Goal: Find specific page/section: Find specific page/section

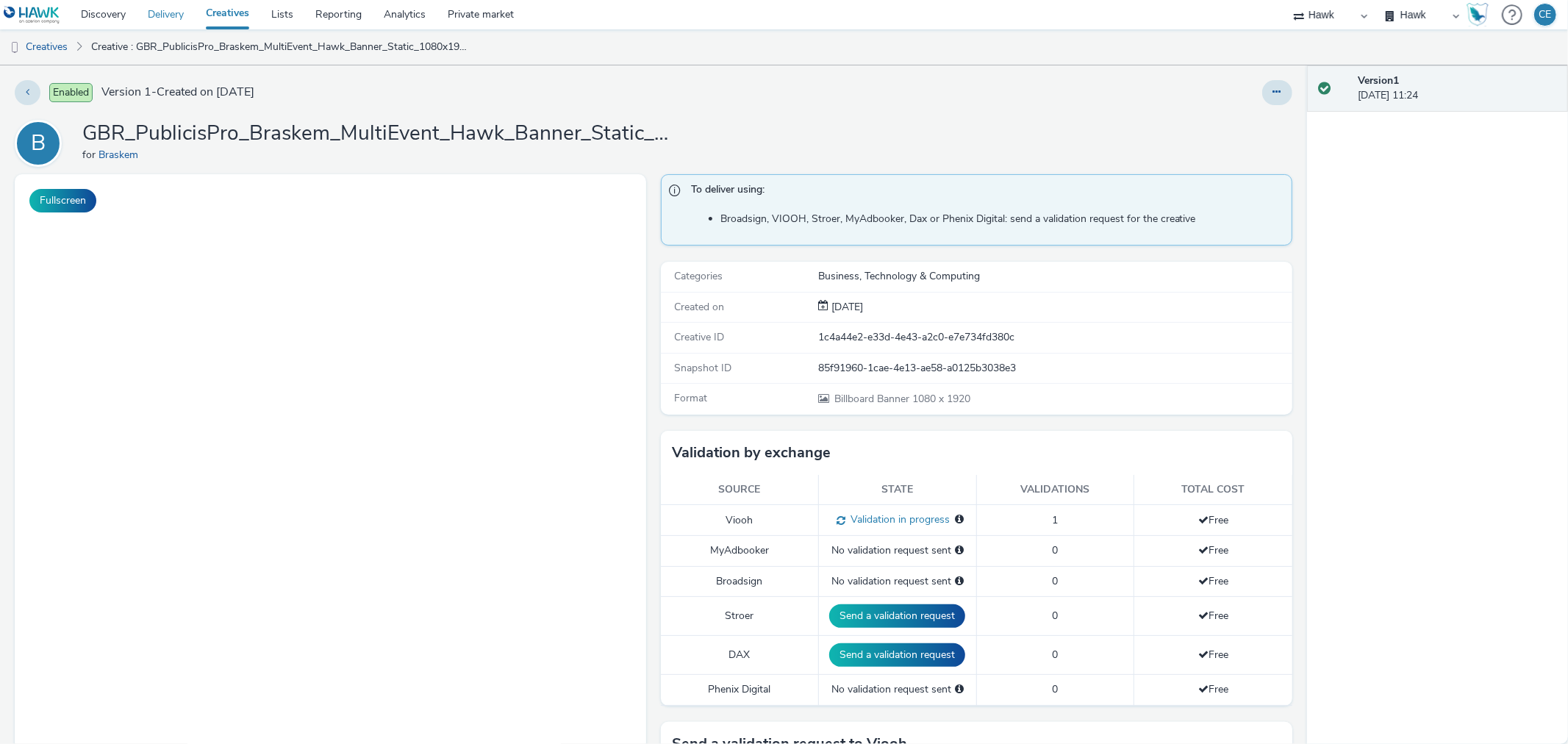
click at [163, 17] on link "Delivery" at bounding box center [166, 14] width 58 height 29
click at [216, 12] on link "Creatives" at bounding box center [228, 14] width 66 height 29
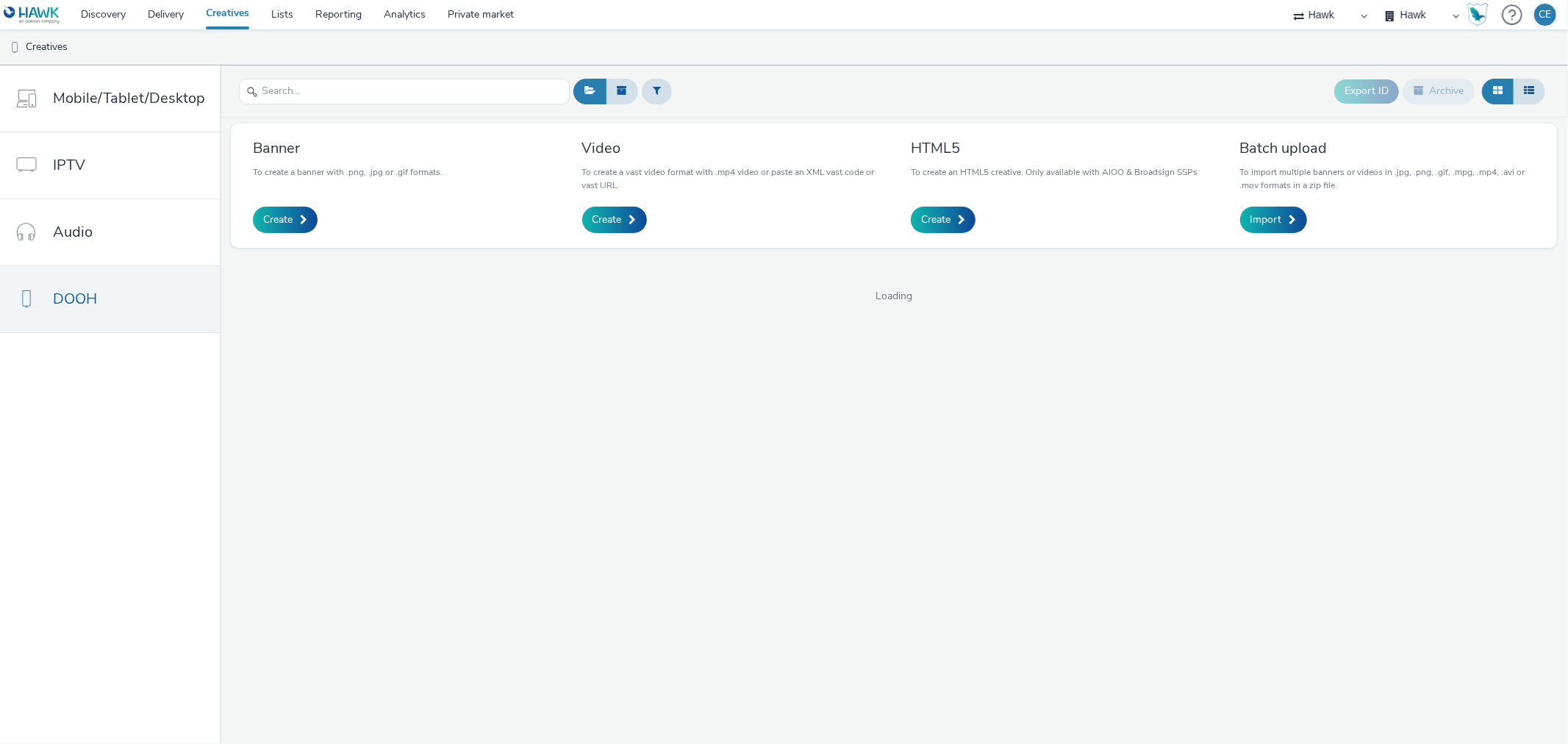
click at [216, 12] on link "Creatives" at bounding box center [228, 14] width 66 height 29
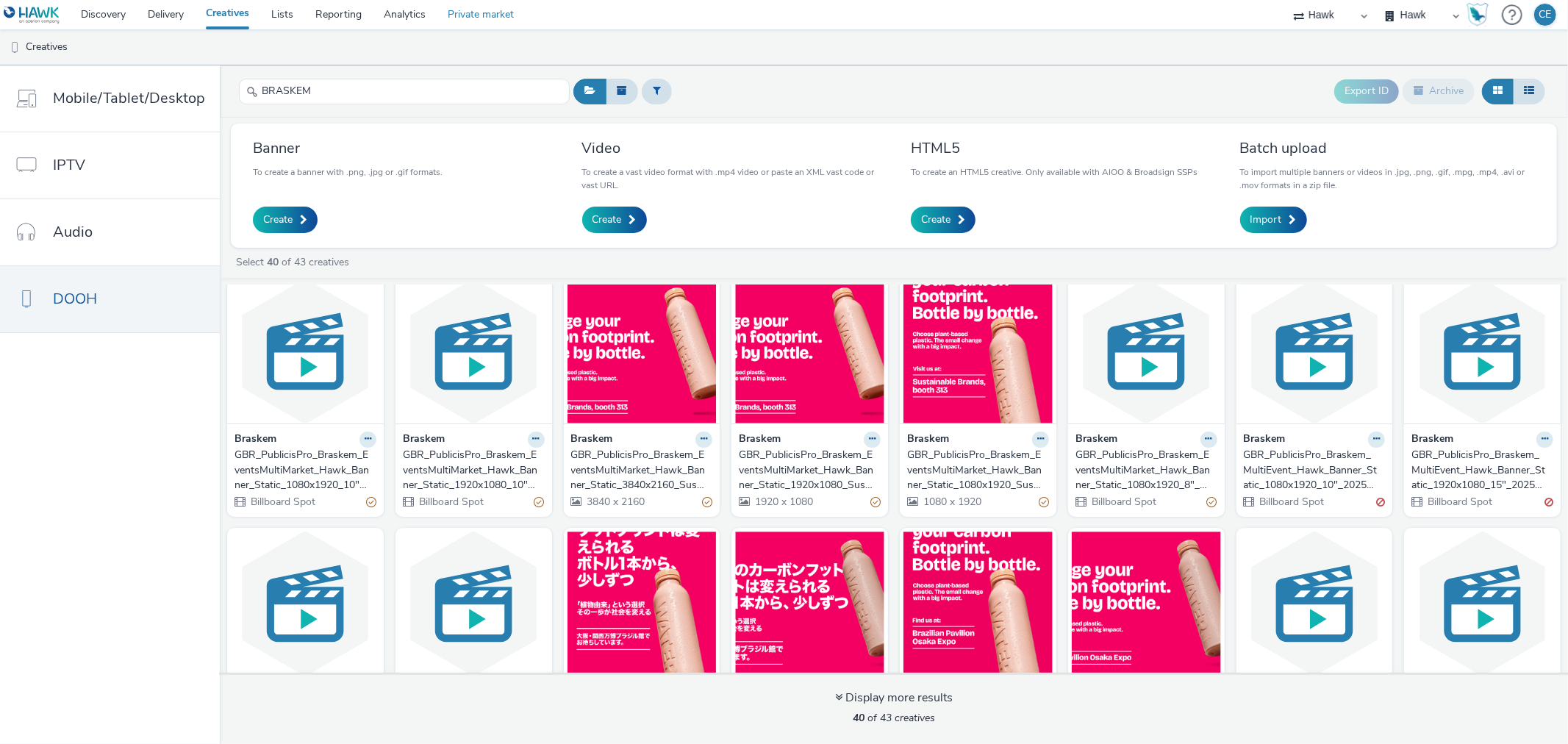
scroll to position [265, 0]
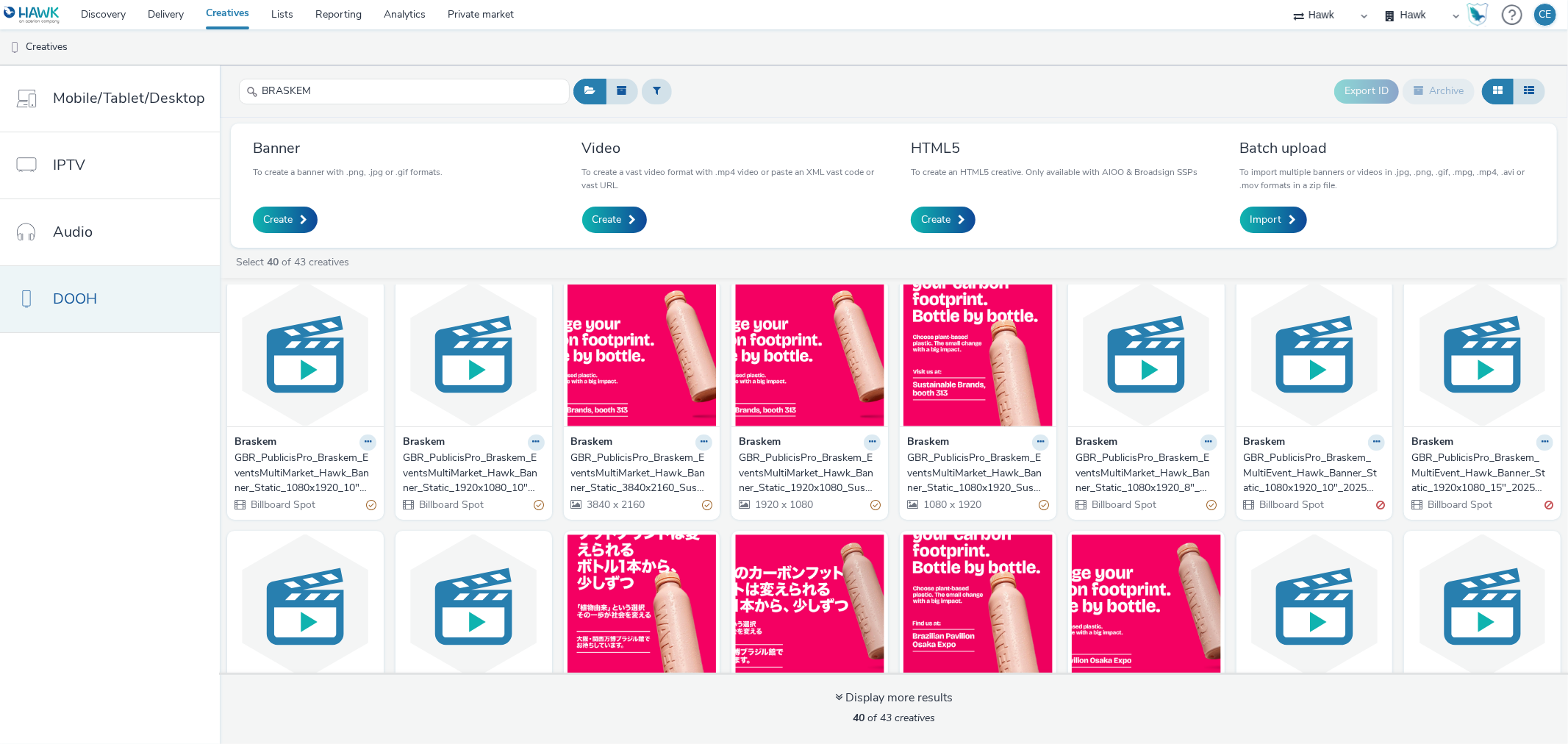
click at [135, 294] on link "DOOH" at bounding box center [110, 299] width 220 height 67
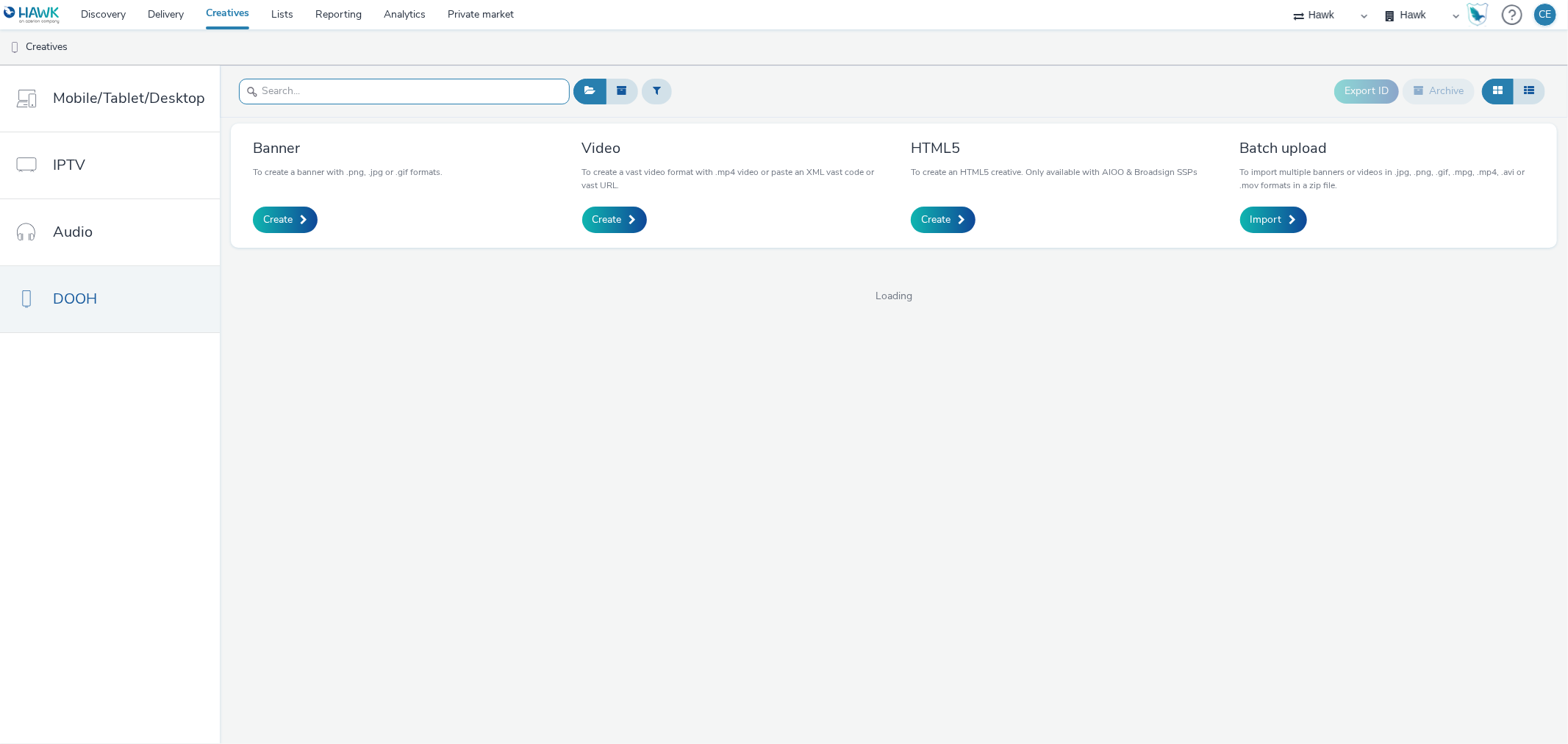
click at [312, 85] on input "text" at bounding box center [404, 92] width 331 height 26
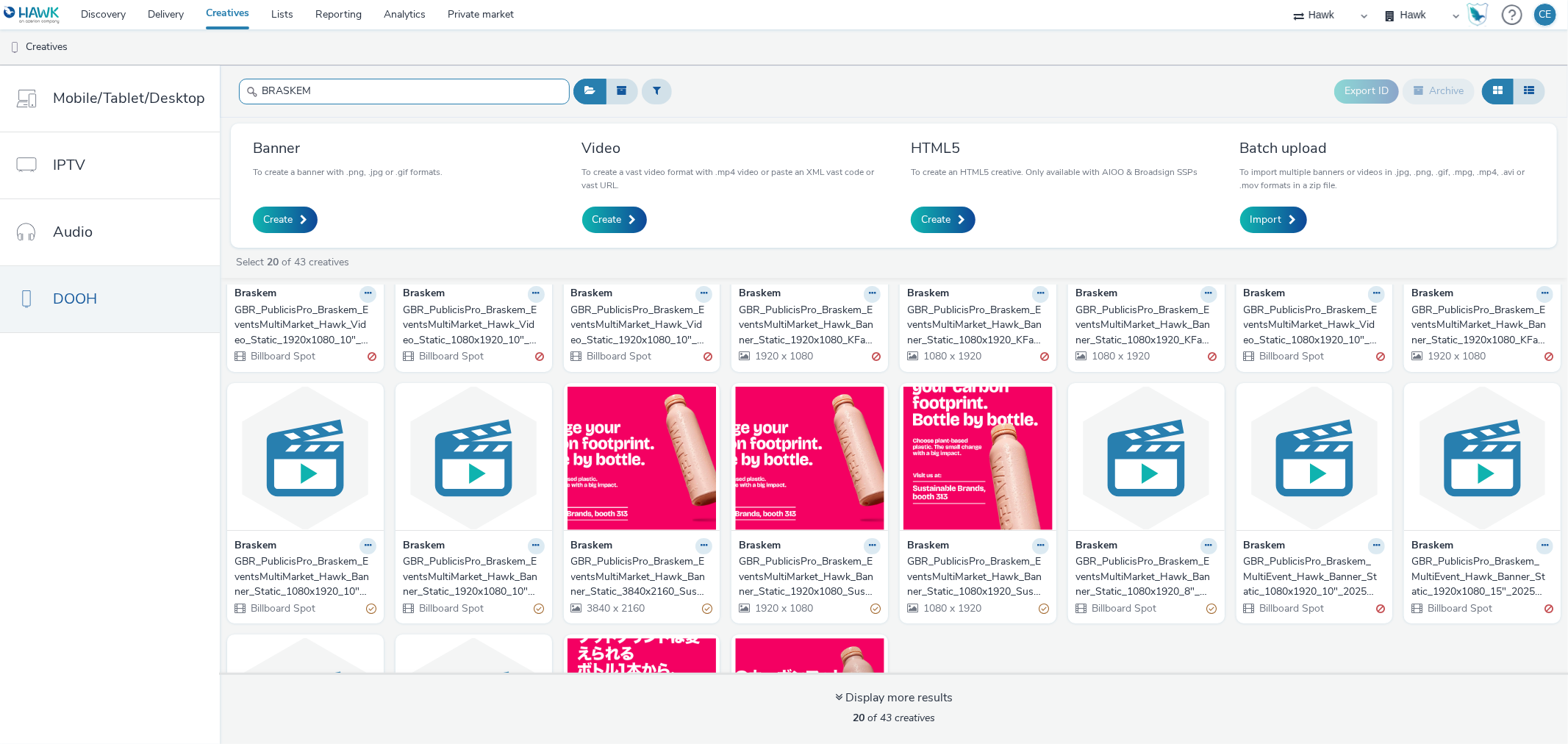
scroll to position [157, 0]
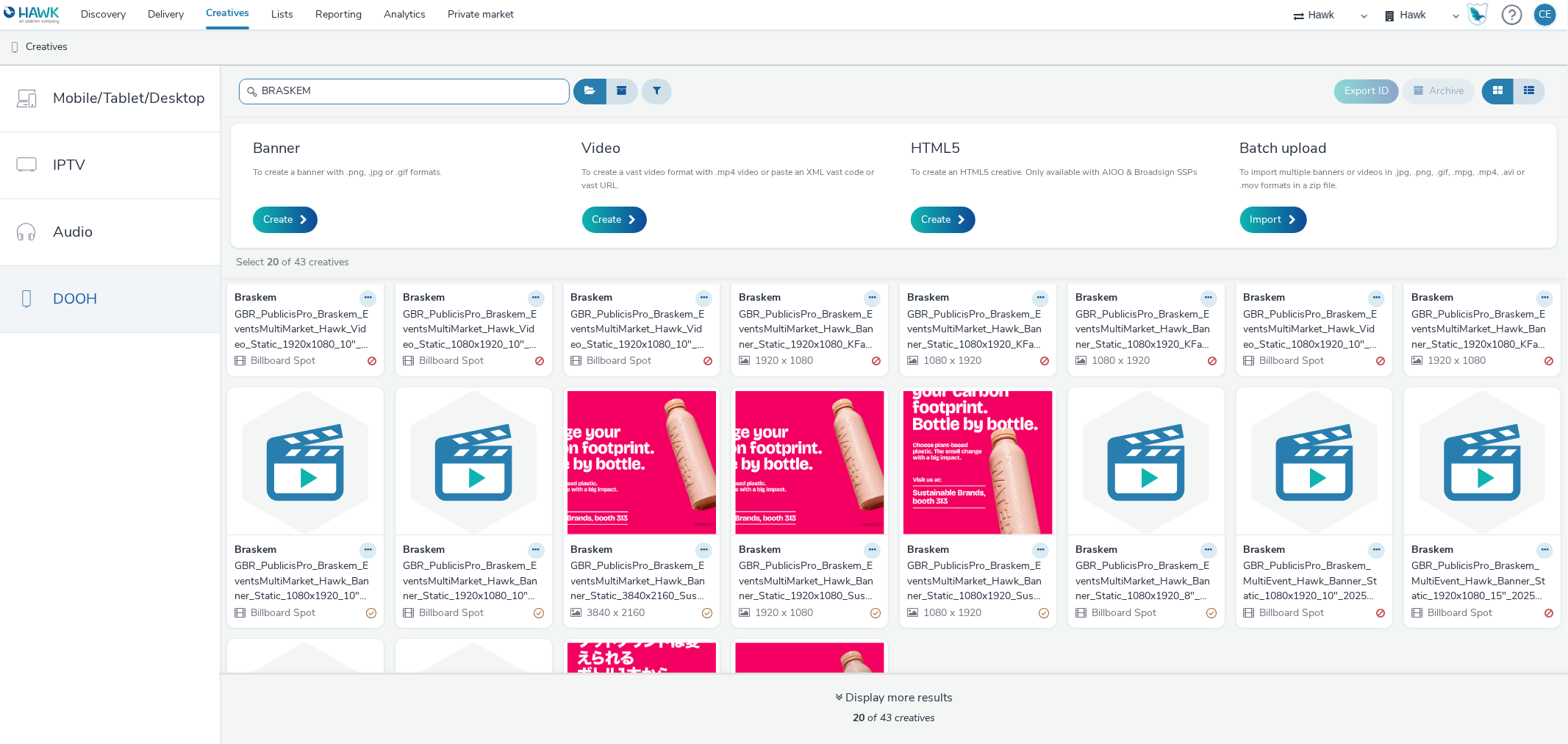
type input "BRASKEM"
drag, startPoint x: 947, startPoint y: 552, endPoint x: 931, endPoint y: 597, distance: 47.8
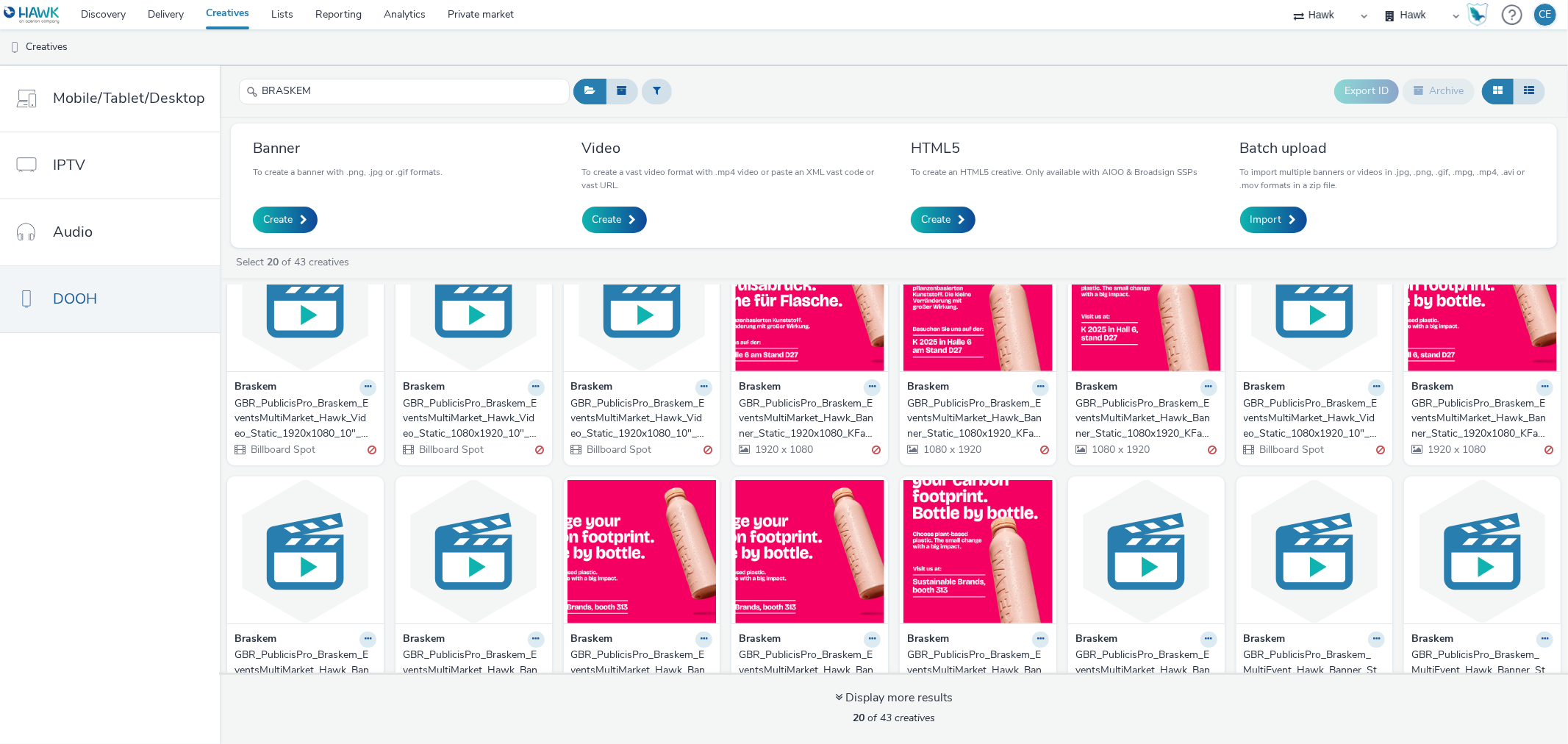
scroll to position [68, 0]
click at [159, 13] on link "Delivery" at bounding box center [166, 14] width 58 height 29
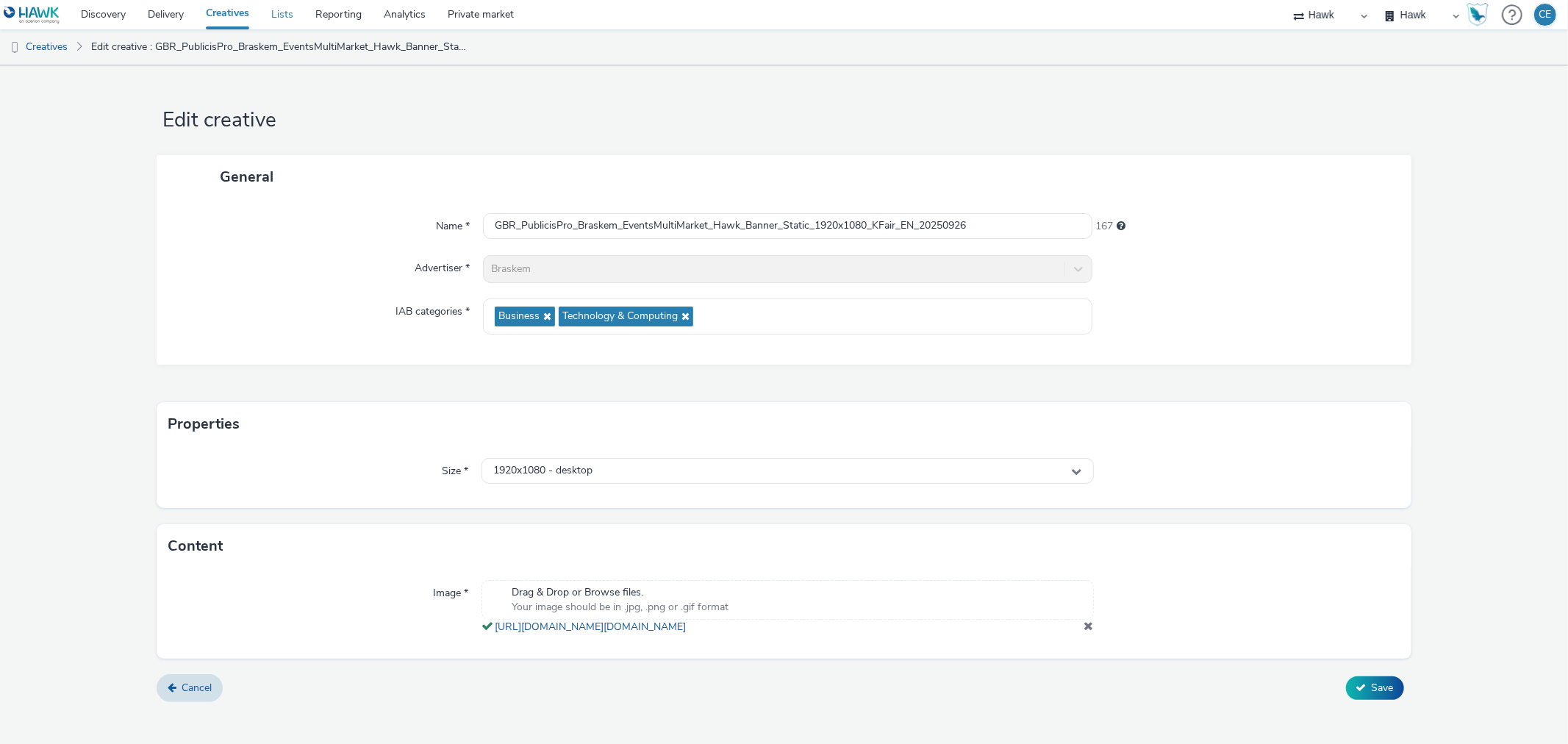
click at [287, 17] on link "Lists" at bounding box center [283, 14] width 44 height 29
